Goal: Navigation & Orientation: Find specific page/section

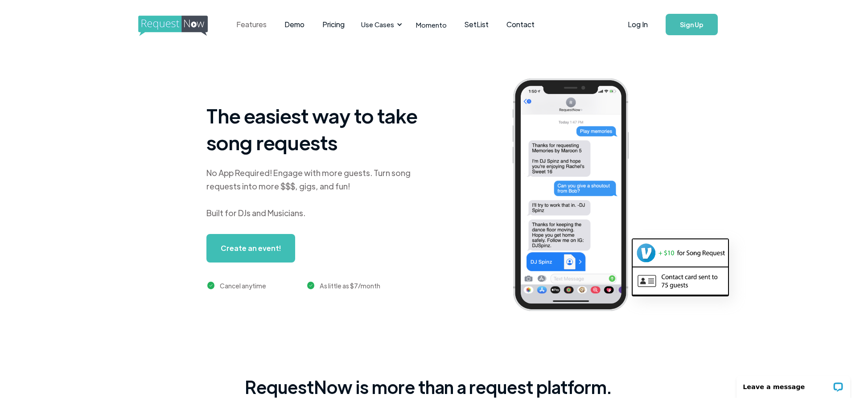
click at [255, 27] on link "Features" at bounding box center [251, 25] width 48 height 28
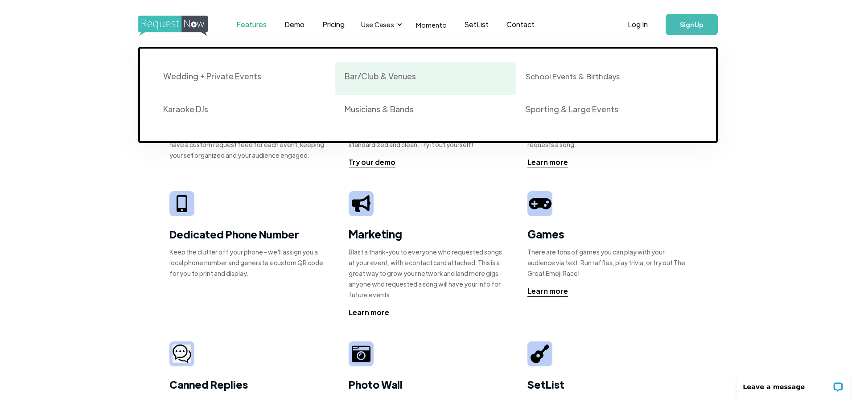
click at [371, 74] on div "Bar/Club & Venues" at bounding box center [380, 76] width 71 height 11
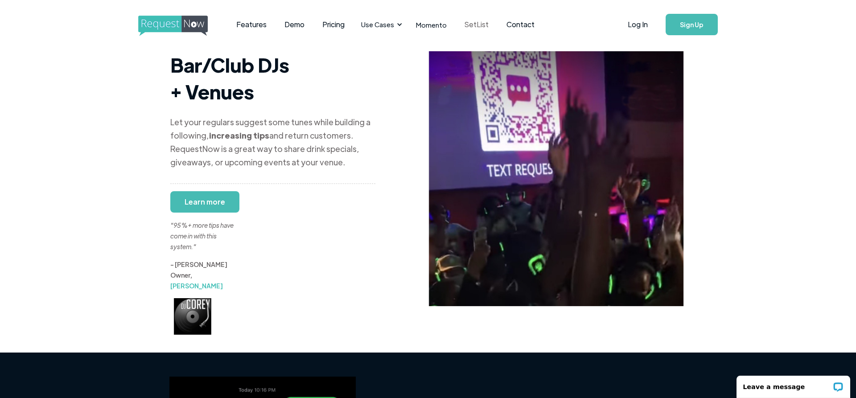
click at [465, 25] on link "SetList" at bounding box center [477, 25] width 42 height 28
